Goal: Task Accomplishment & Management: Use online tool/utility

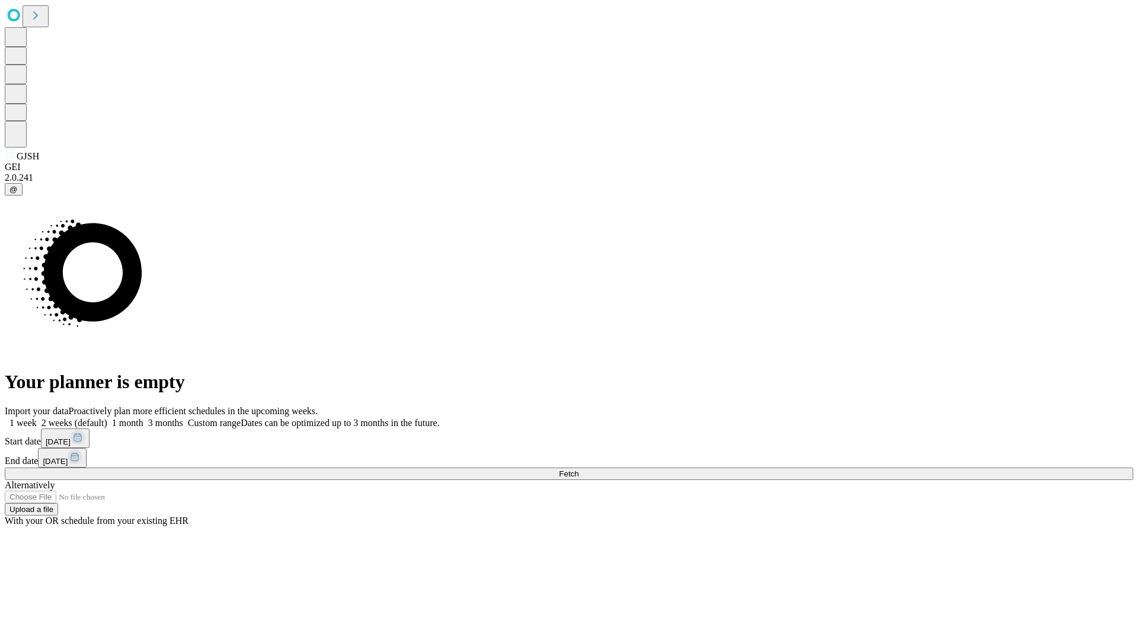
click at [579, 470] on span "Fetch" at bounding box center [569, 474] width 20 height 9
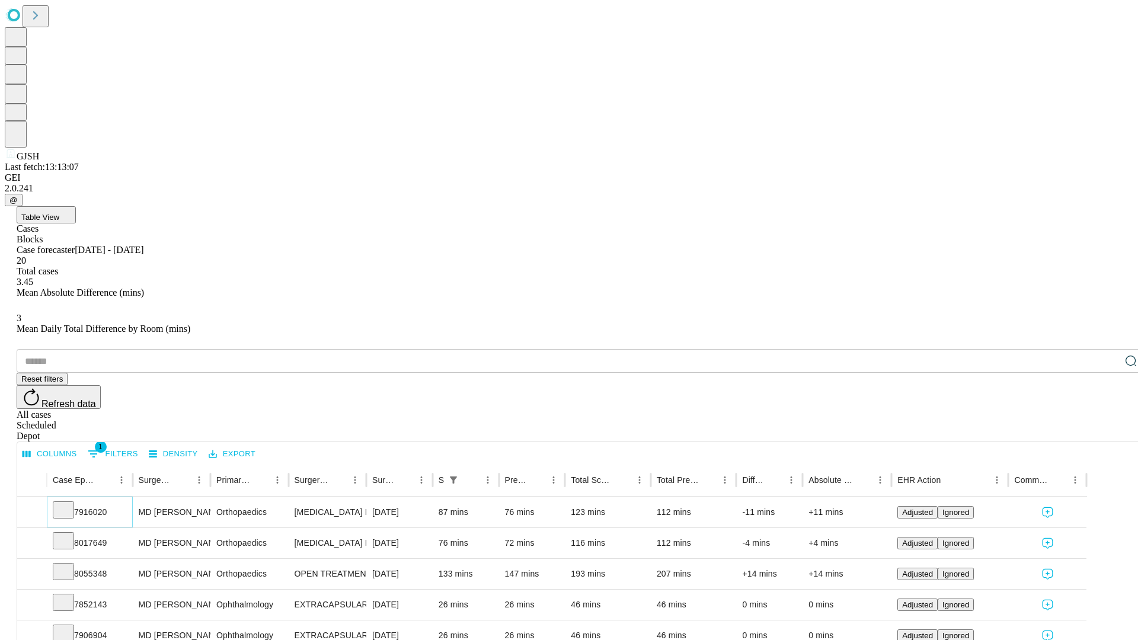
click at [69, 503] on icon at bounding box center [64, 509] width 12 height 12
